Goal: Task Accomplishment & Management: Use online tool/utility

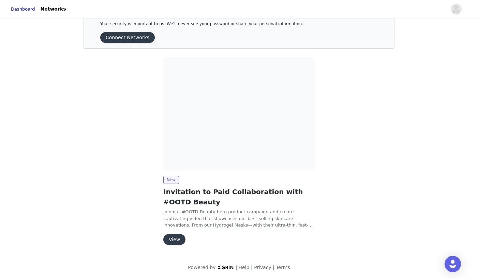
scroll to position [24, 0]
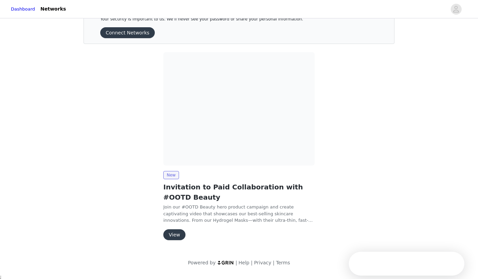
click at [175, 235] on button "View" at bounding box center [174, 234] width 22 height 11
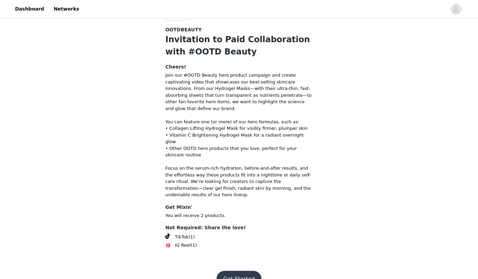
scroll to position [16, 0]
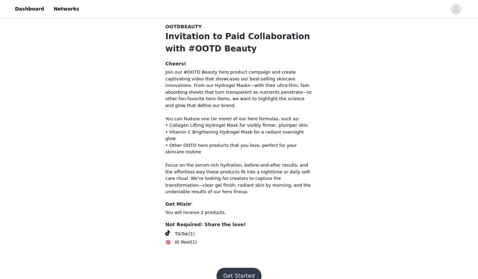
click at [244, 268] on button "Get Started" at bounding box center [238, 276] width 45 height 16
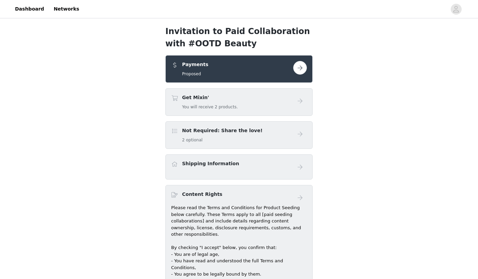
click at [301, 68] on button "button" at bounding box center [300, 68] width 14 height 14
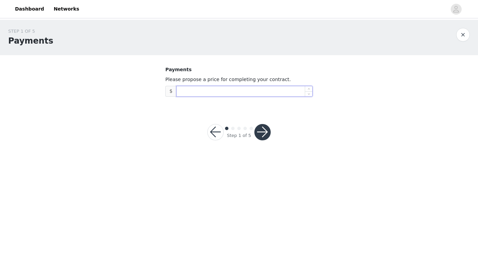
click at [218, 92] on input at bounding box center [244, 91] width 136 height 10
type input "0"
click at [309, 94] on span "Decrease Value" at bounding box center [308, 93] width 7 height 6
click at [271, 90] on input "0" at bounding box center [244, 91] width 136 height 10
click at [463, 34] on button "button" at bounding box center [463, 35] width 14 height 14
